Goal: Task Accomplishment & Management: Use online tool/utility

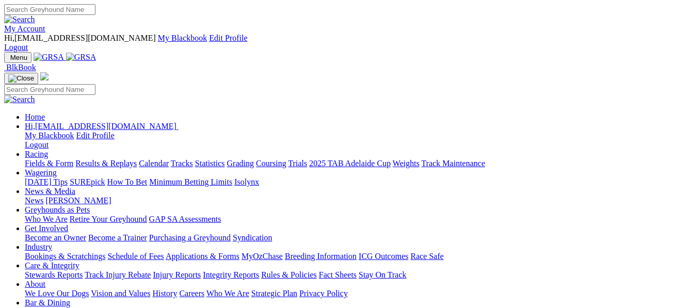
click at [52, 243] on link "Industry" at bounding box center [38, 247] width 27 height 9
